Goal: Task Accomplishment & Management: Use online tool/utility

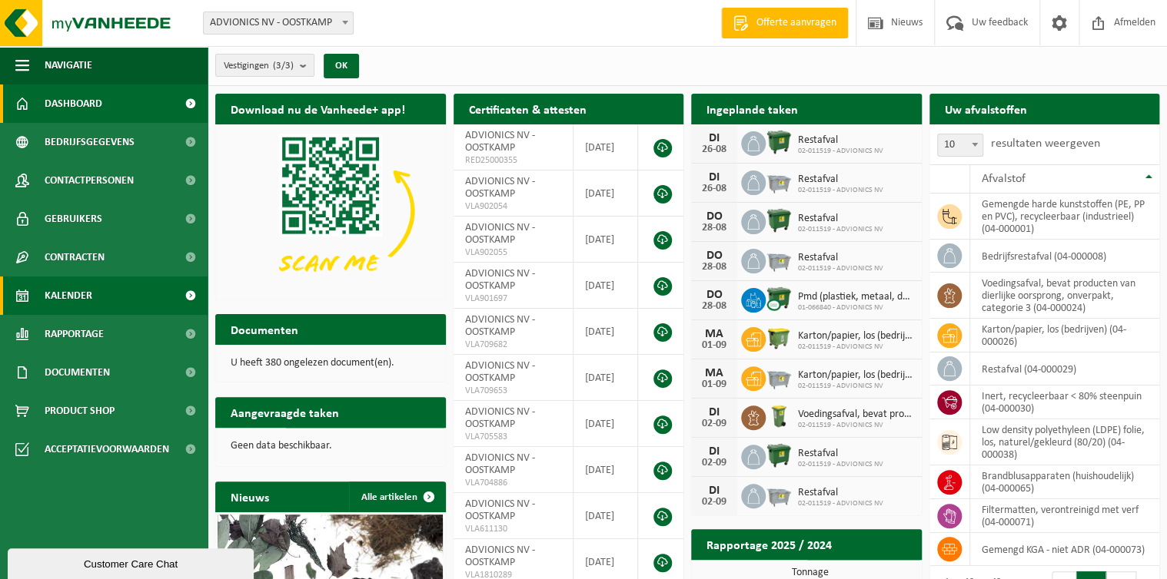
click at [71, 301] on span "Kalender" at bounding box center [69, 296] width 48 height 38
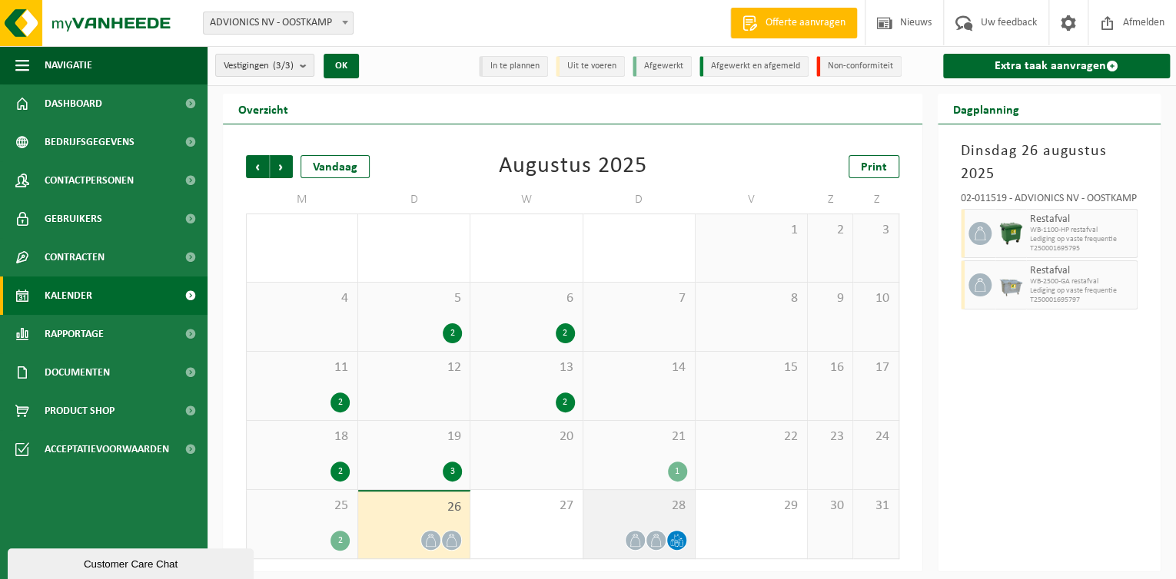
click at [664, 537] on span at bounding box center [655, 540] width 19 height 19
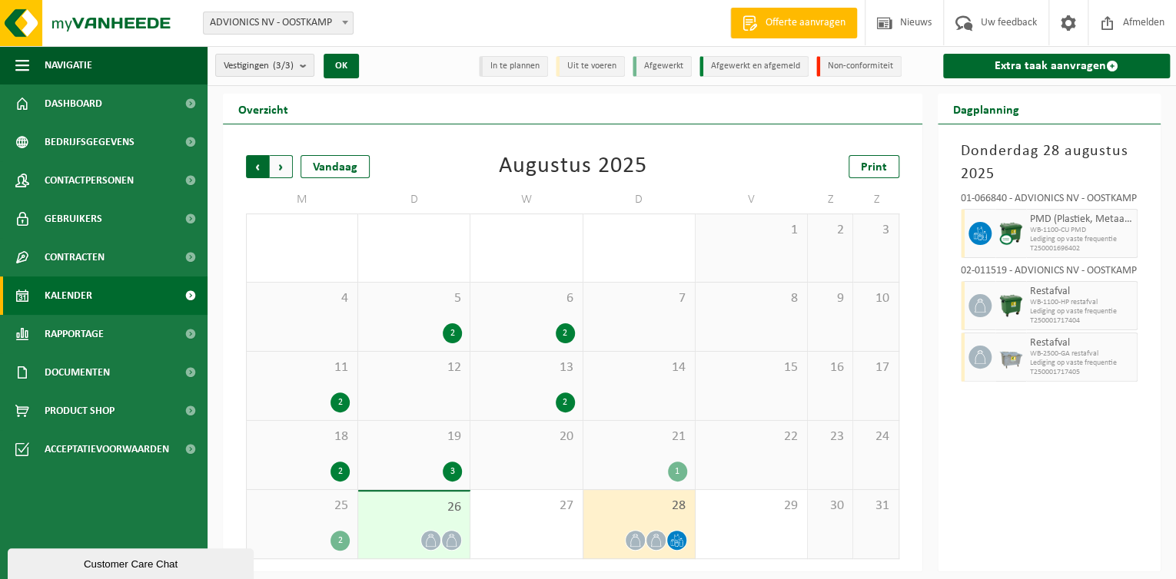
click at [279, 168] on span "Volgende" at bounding box center [281, 166] width 23 height 23
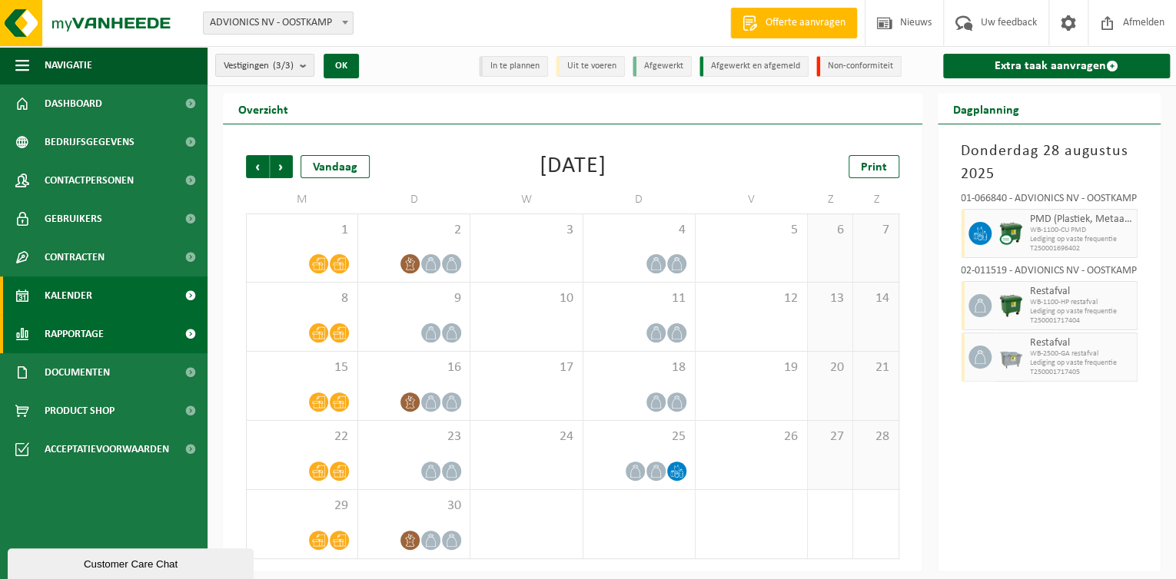
click at [61, 330] on span "Rapportage" at bounding box center [74, 334] width 59 height 38
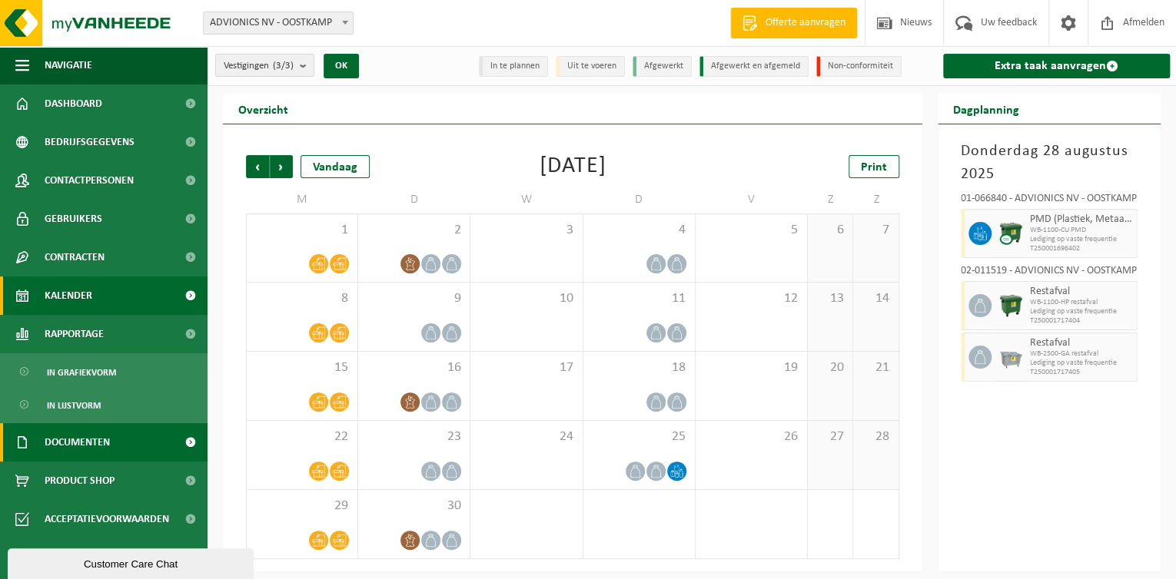
click at [65, 453] on span "Documenten" at bounding box center [77, 442] width 65 height 38
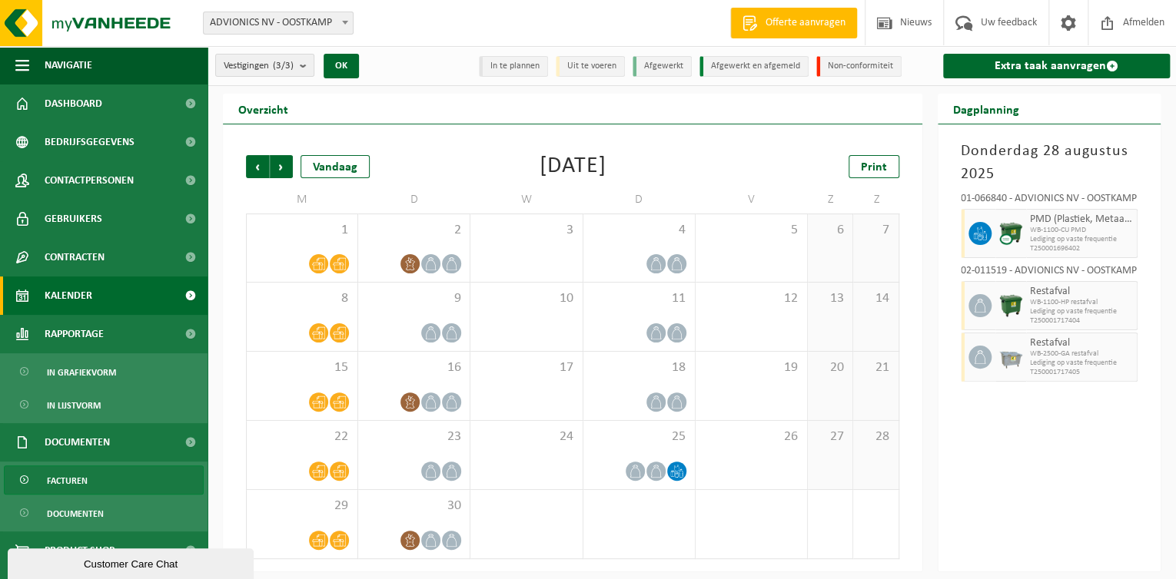
click at [61, 475] on span "Facturen" at bounding box center [67, 481] width 41 height 29
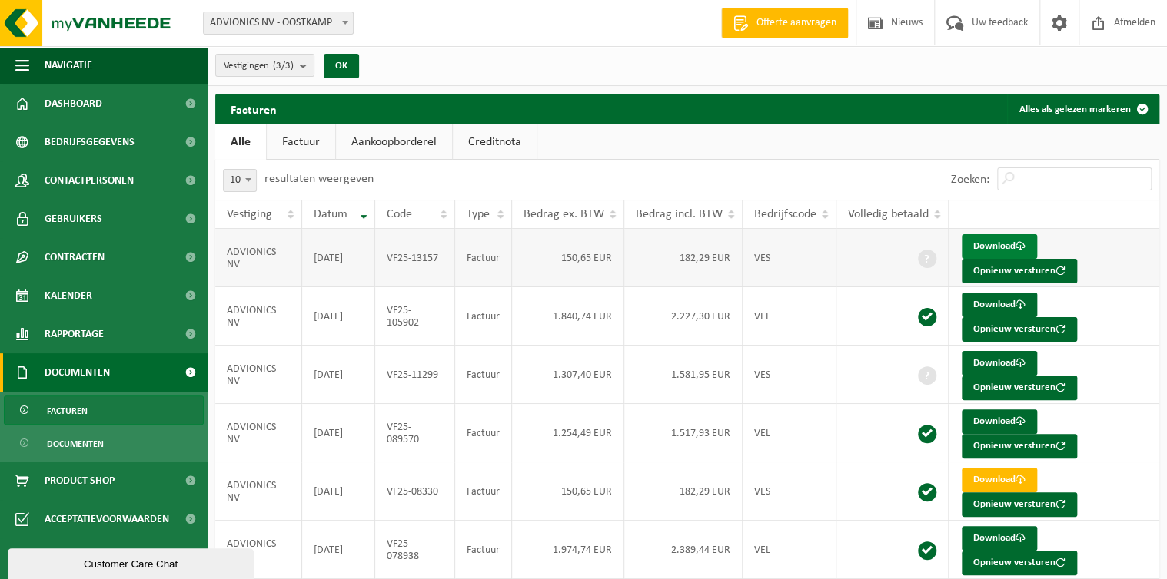
click at [984, 247] on link "Download" at bounding box center [998, 246] width 75 height 25
click at [995, 303] on link "Download" at bounding box center [998, 305] width 75 height 25
click at [113, 340] on link "Rapportage" at bounding box center [104, 334] width 208 height 38
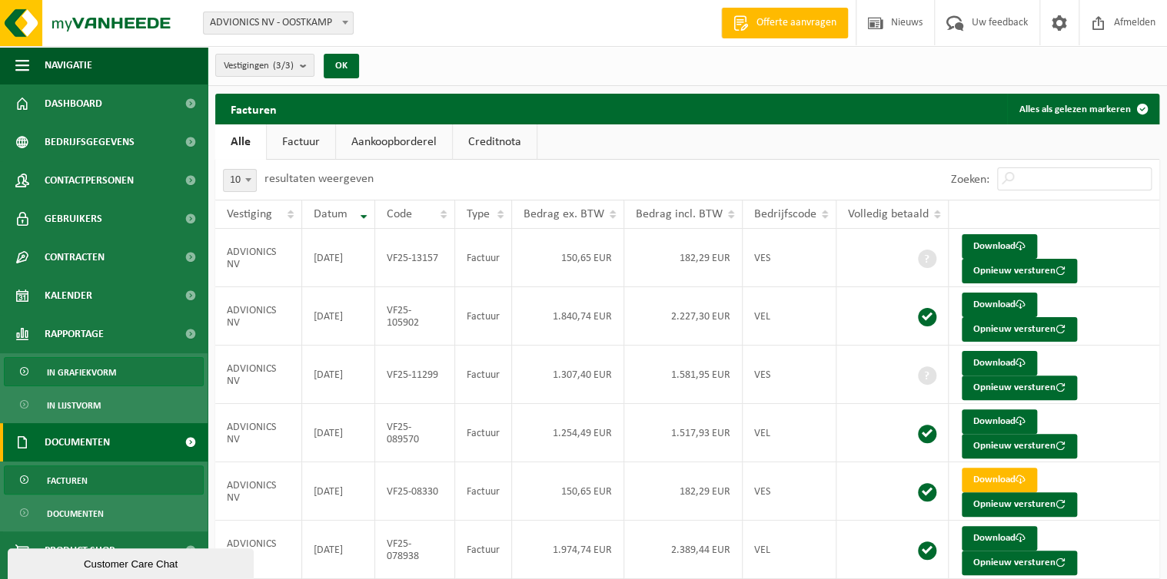
click at [101, 370] on span "In grafiekvorm" at bounding box center [81, 372] width 69 height 29
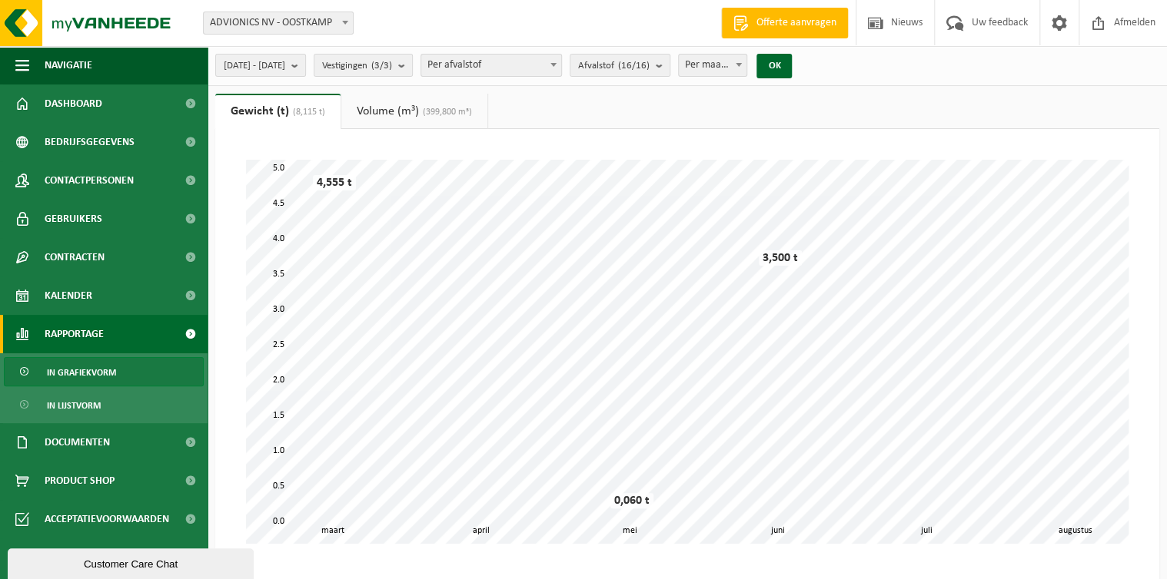
click at [405, 102] on link "Volume (m³) (399,800 m³)" at bounding box center [414, 111] width 146 height 35
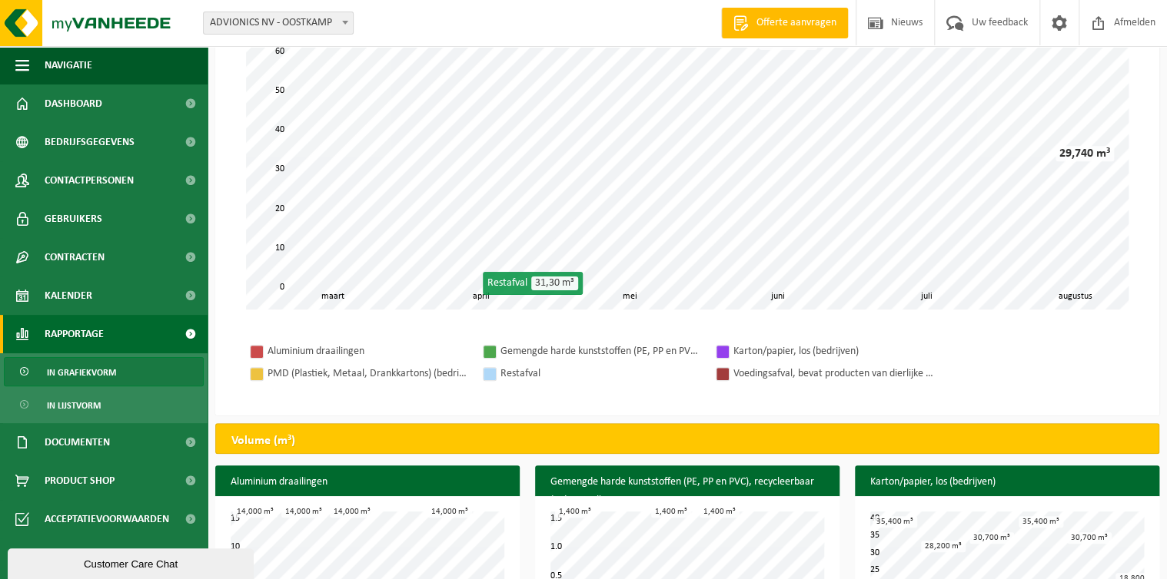
scroll to position [246, 0]
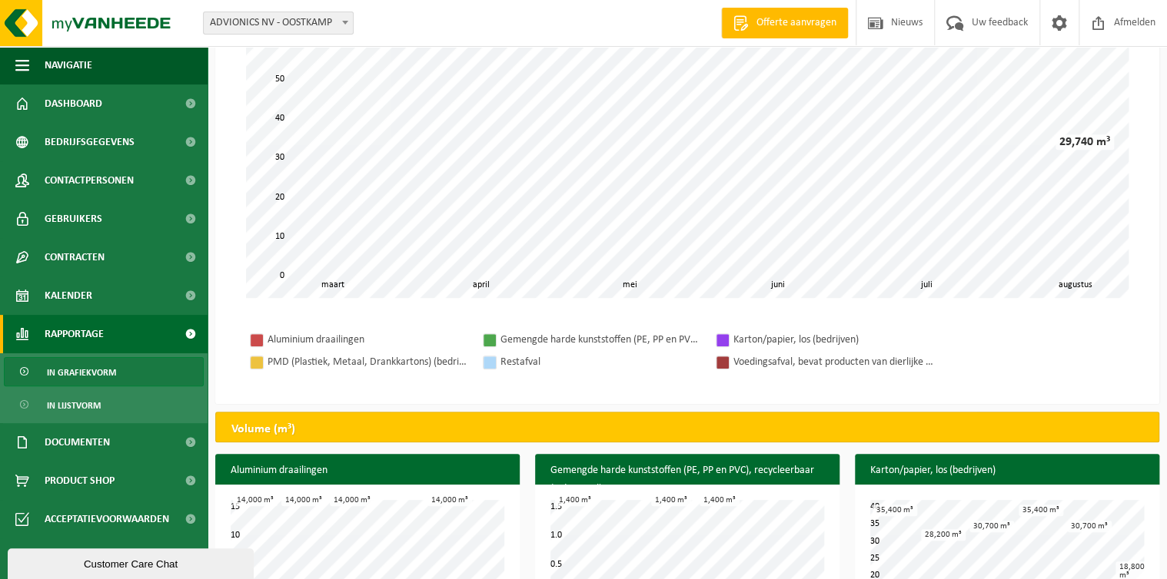
click at [261, 335] on div at bounding box center [257, 340] width 12 height 12
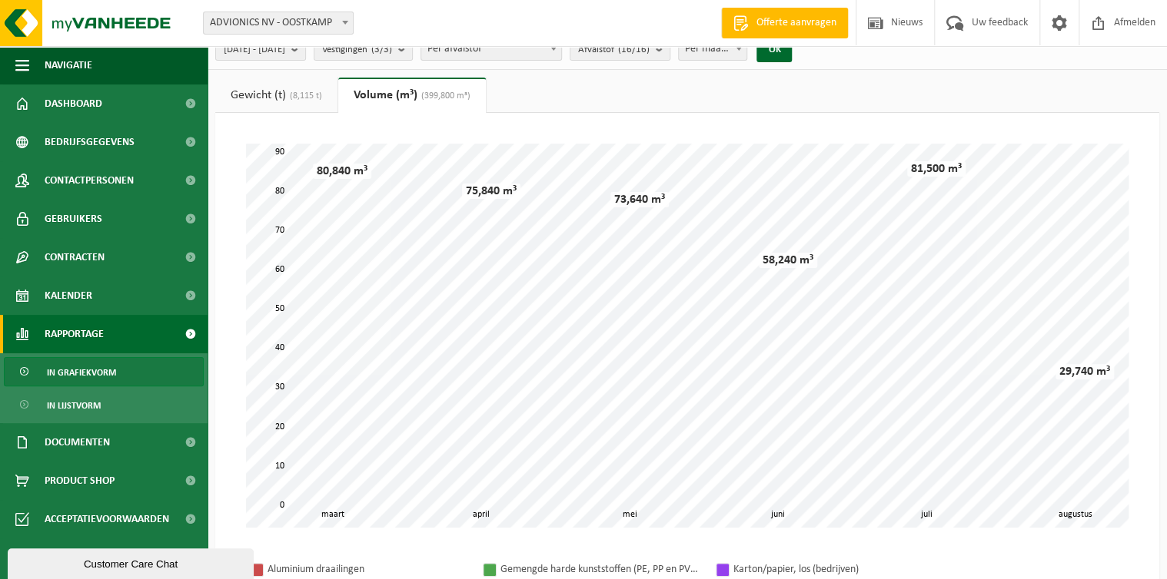
scroll to position [0, 0]
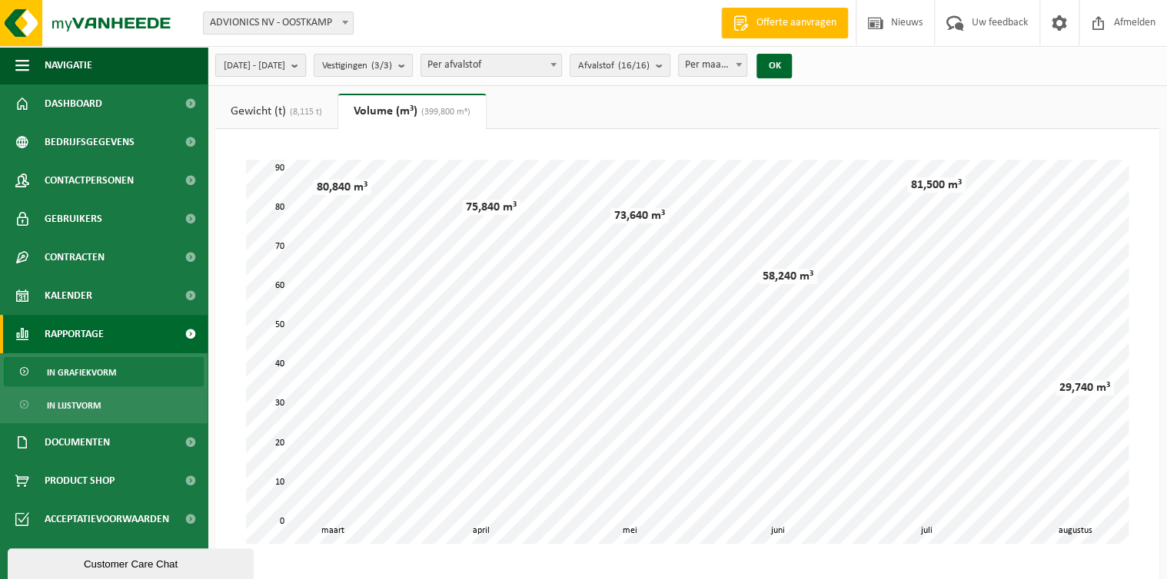
click at [306, 61] on button "2025-03-01 - 2025-08-26" at bounding box center [260, 65] width 91 height 23
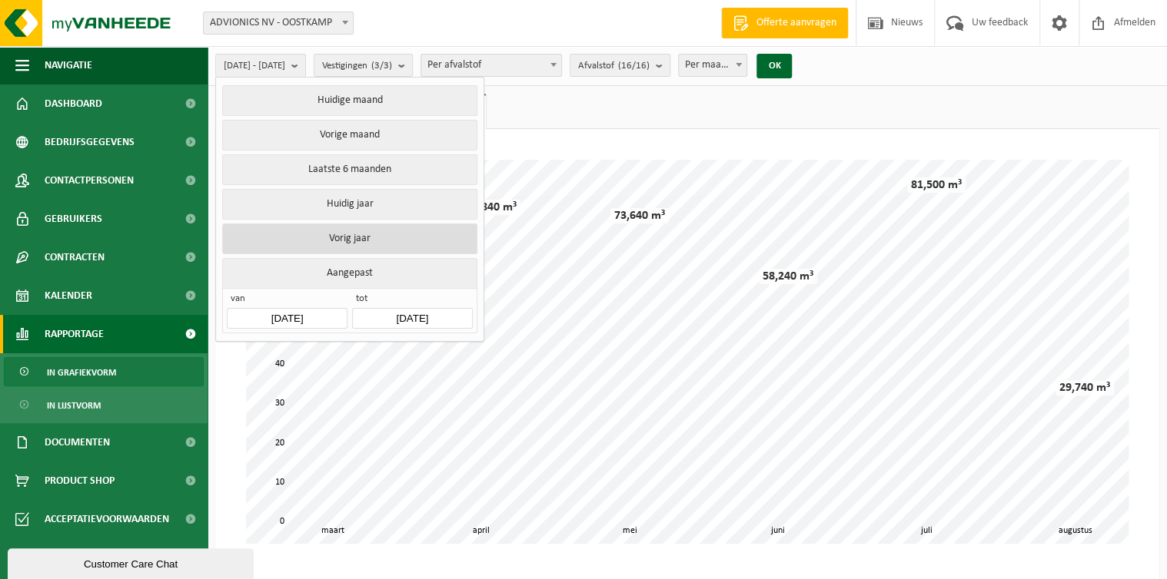
click at [336, 241] on button "Vorig jaar" at bounding box center [349, 239] width 254 height 31
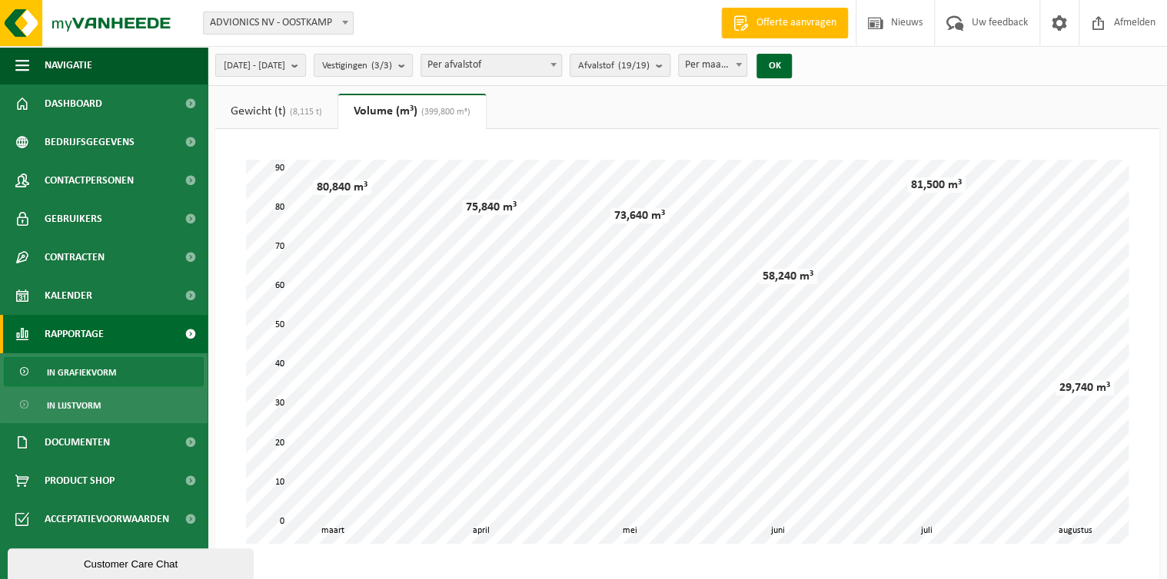
click at [649, 67] on count "(19/19)" at bounding box center [634, 66] width 32 height 10
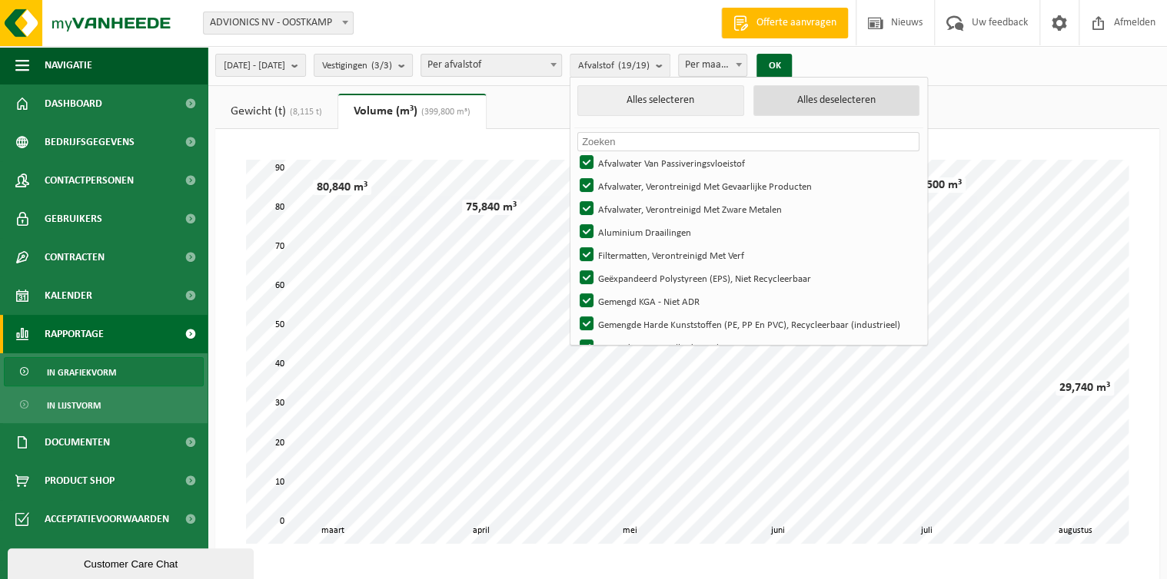
click at [821, 100] on button "Alles deselecteren" at bounding box center [836, 100] width 166 height 31
checkbox input "false"
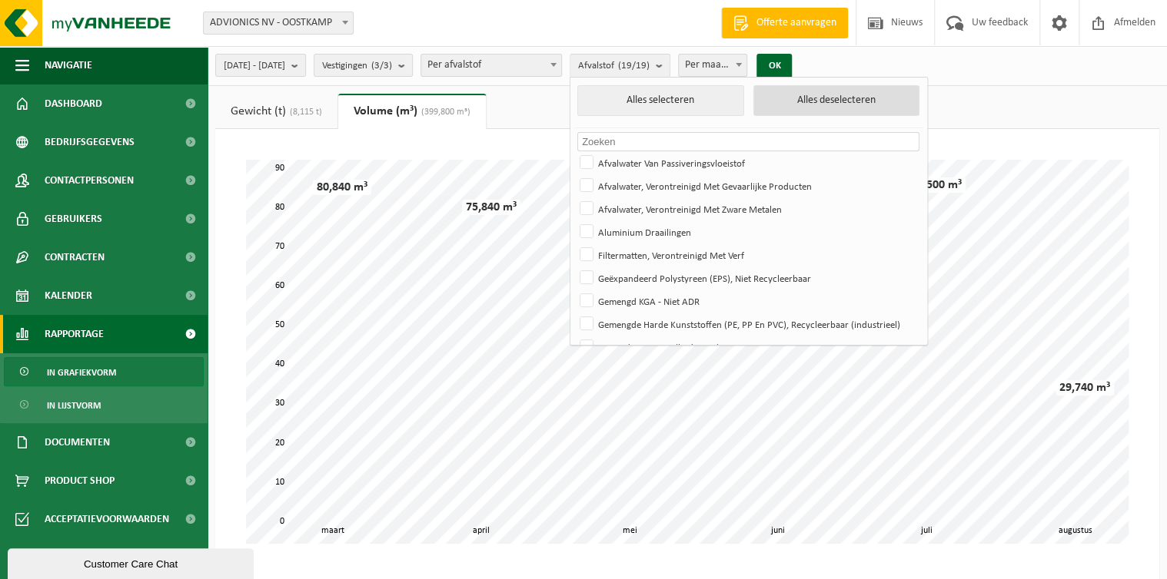
checkbox input "false"
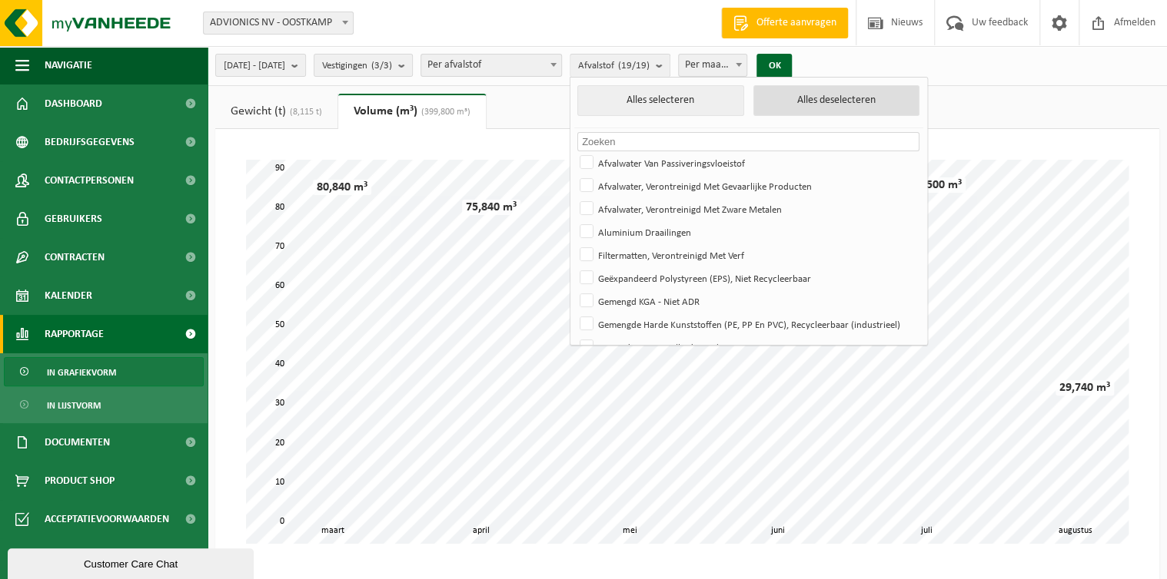
checkbox input "false"
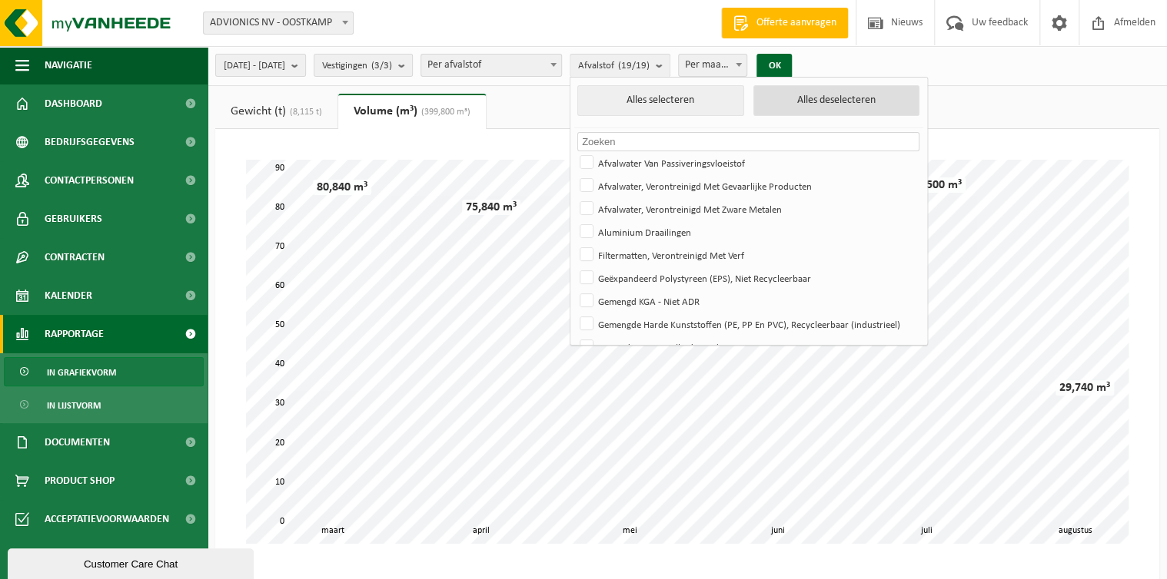
checkbox input "false"
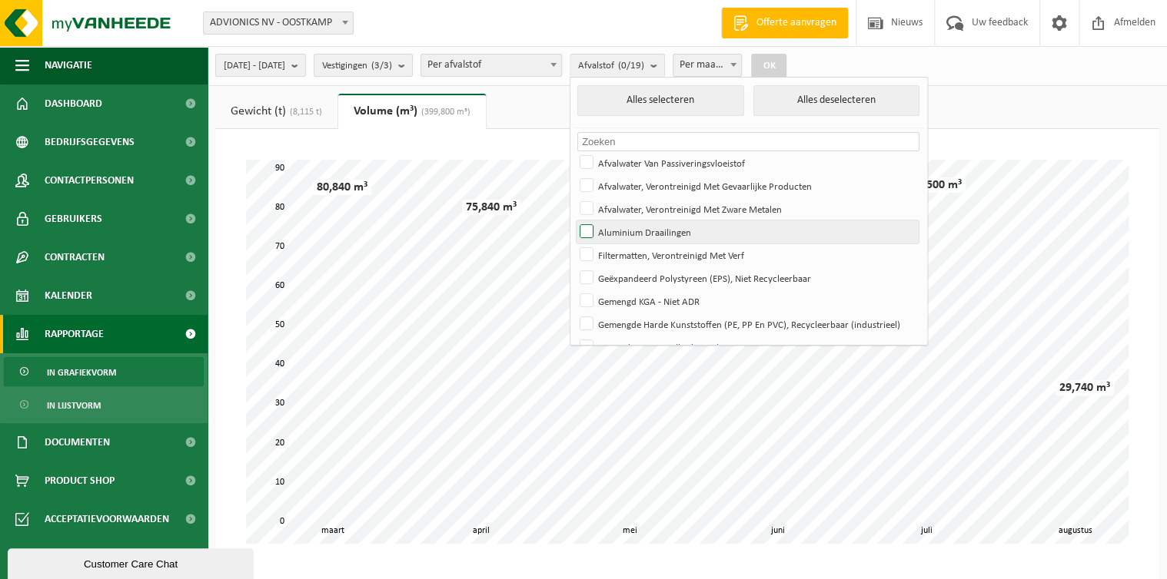
click at [633, 231] on label "Aluminium Draailingen" at bounding box center [747, 232] width 342 height 23
click at [574, 221] on input "Aluminium Draailingen" at bounding box center [573, 220] width 1 height 1
checkbox input "true"
click at [786, 58] on button "OK" at bounding box center [768, 66] width 35 height 25
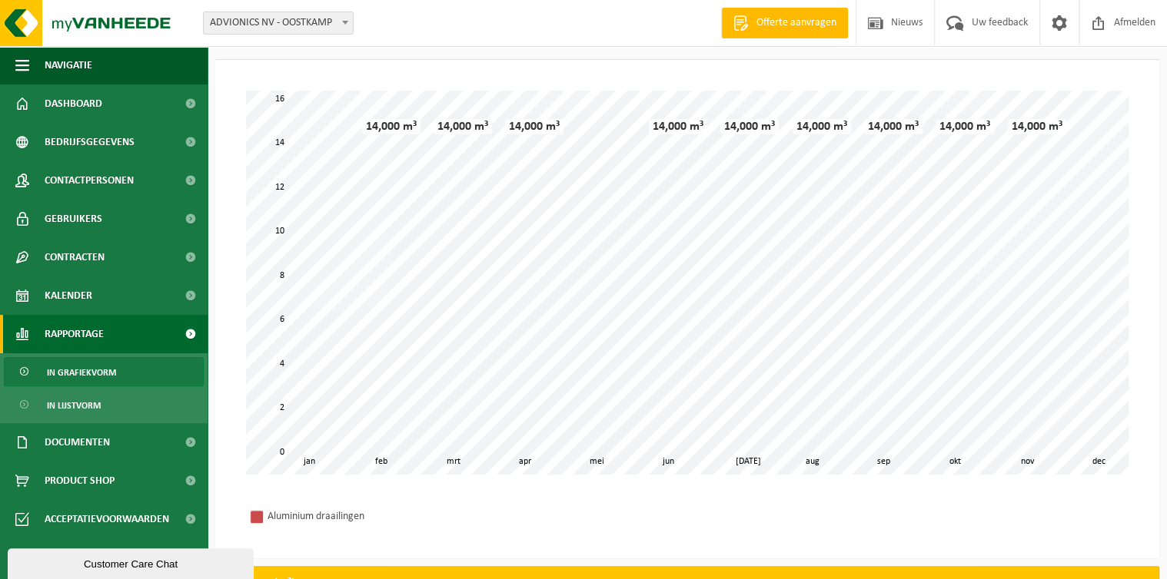
scroll to position [61, 0]
